Goal: Task Accomplishment & Management: Use online tool/utility

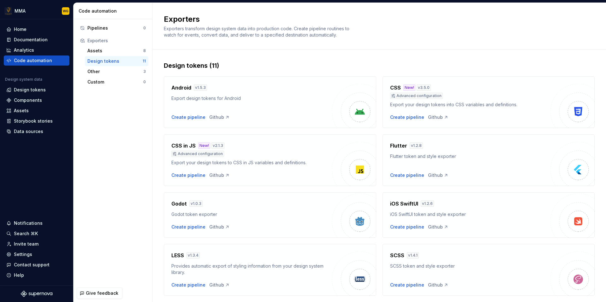
scroll to position [134, 0]
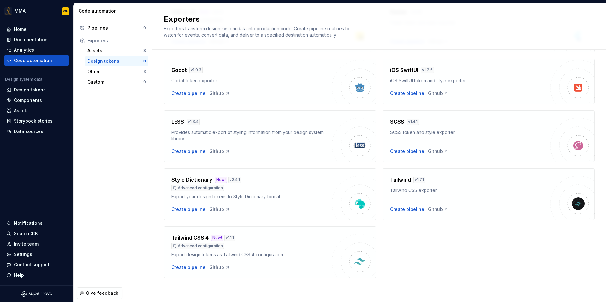
click at [434, 259] on div "Android v 1.5.3 Export design tokens for Android Create pipeline Github CSS New…" at bounding box center [379, 107] width 431 height 342
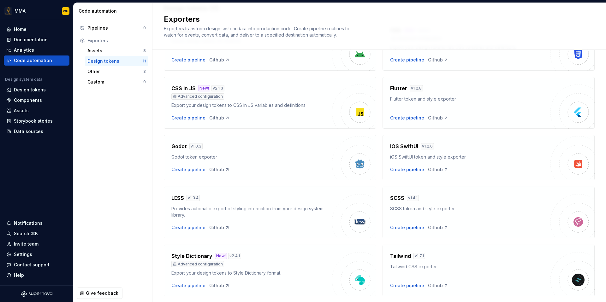
scroll to position [0, 0]
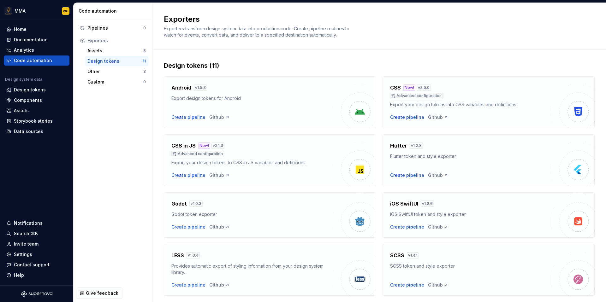
click at [107, 111] on div "Pipelines 0 Exporters Assets 8 Design tokens 11 Other 3 Custom 0" at bounding box center [113, 152] width 79 height 266
click at [128, 72] on div "Other" at bounding box center [115, 72] width 56 height 6
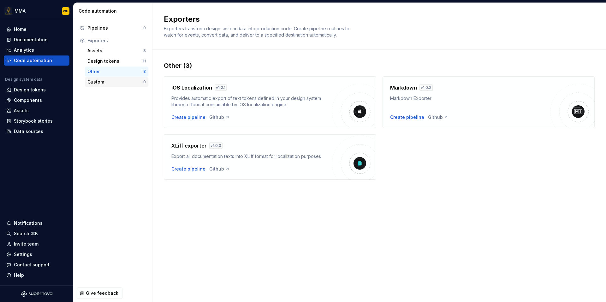
click at [125, 79] on div "Custom" at bounding box center [115, 82] width 56 height 6
click at [137, 60] on div "Design tokens" at bounding box center [114, 61] width 55 height 6
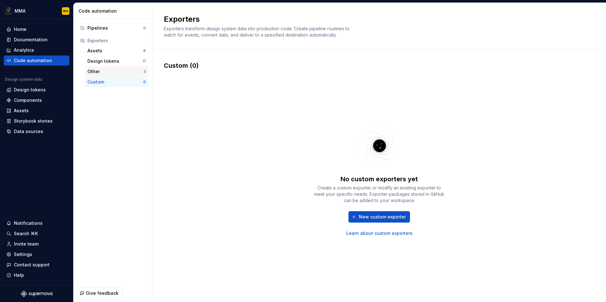
click at [129, 71] on div "Other" at bounding box center [115, 72] width 56 height 6
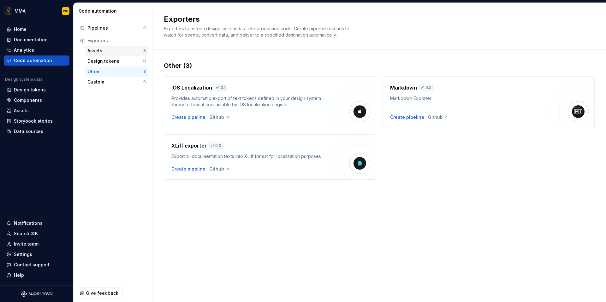
click at [138, 50] on div "Assets" at bounding box center [115, 51] width 56 height 6
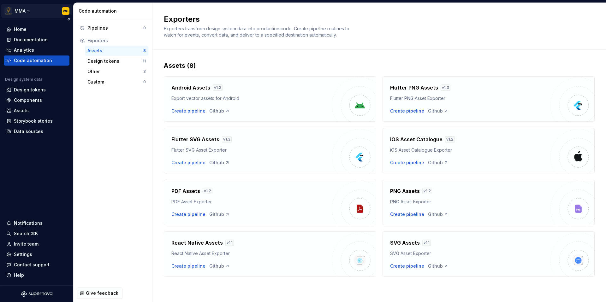
click at [23, 15] on html "MMA WG Home Documentation Analytics Code automation Design system data Design t…" at bounding box center [303, 151] width 606 height 302
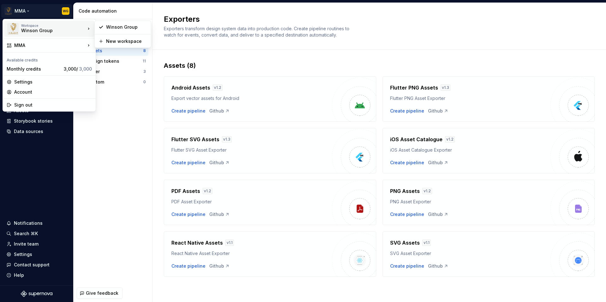
click at [118, 127] on html "MMA WG Home Documentation Analytics Code automation Design system data Design t…" at bounding box center [303, 151] width 606 height 302
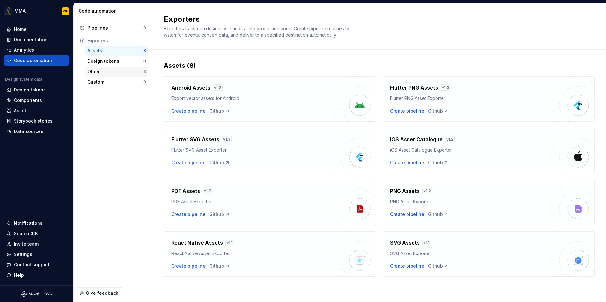
click at [119, 72] on div "Other" at bounding box center [115, 72] width 56 height 6
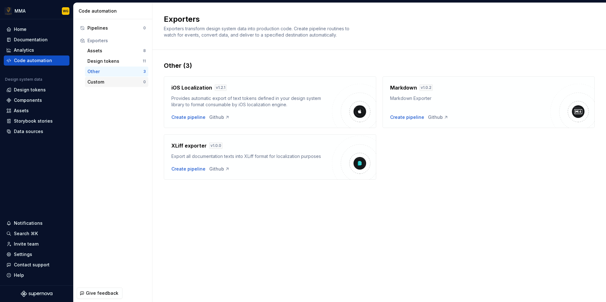
click at [116, 80] on div "Custom" at bounding box center [115, 82] width 56 height 6
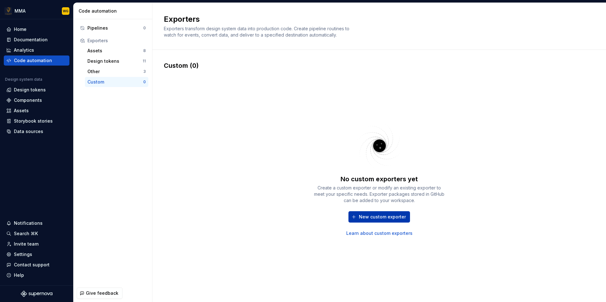
click at [400, 218] on span "New custom exporter" at bounding box center [382, 217] width 47 height 6
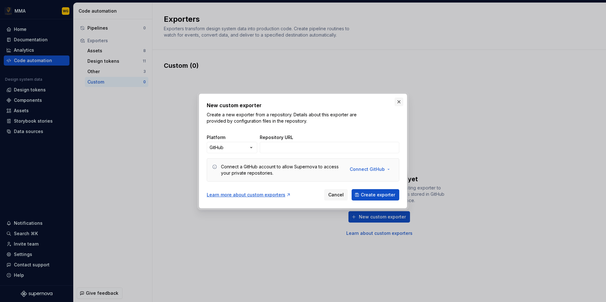
click at [398, 102] on button "button" at bounding box center [399, 102] width 9 height 9
